Goal: Transaction & Acquisition: Purchase product/service

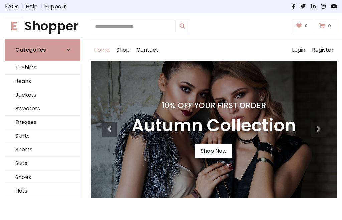
click at [171, 110] on h4 "10% Off Your First Order" at bounding box center [214, 105] width 165 height 9
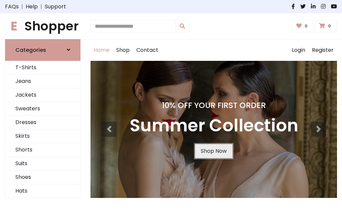
click at [214, 151] on link "Shop Now" at bounding box center [213, 151] width 37 height 14
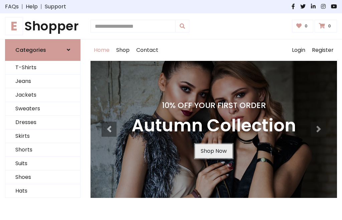
click at [214, 151] on link "Shop Now" at bounding box center [213, 151] width 37 height 14
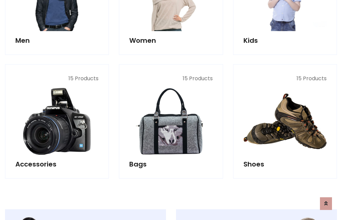
scroll to position [667, 0]
